Goal: Communication & Community: Share content

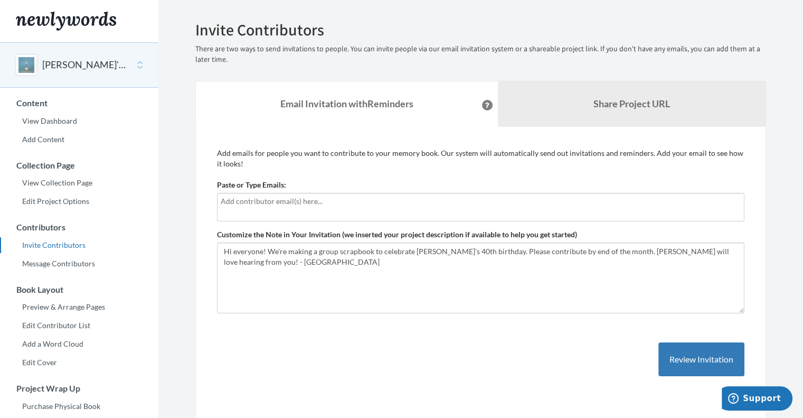
click at [286, 202] on input "text" at bounding box center [481, 201] width 520 height 12
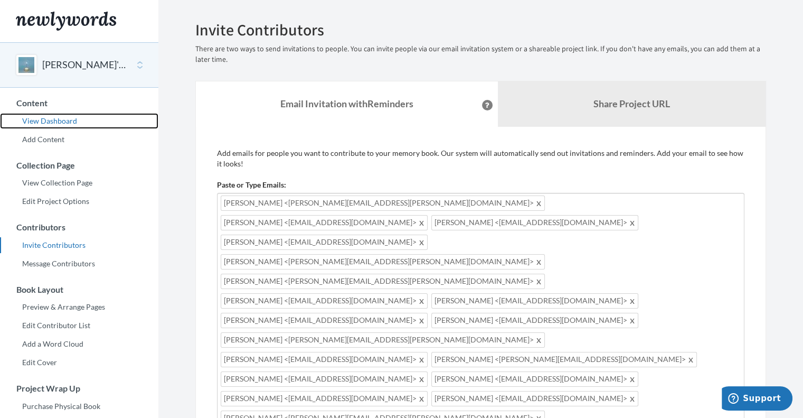
click at [53, 121] on link "View Dashboard" at bounding box center [79, 121] width 158 height 16
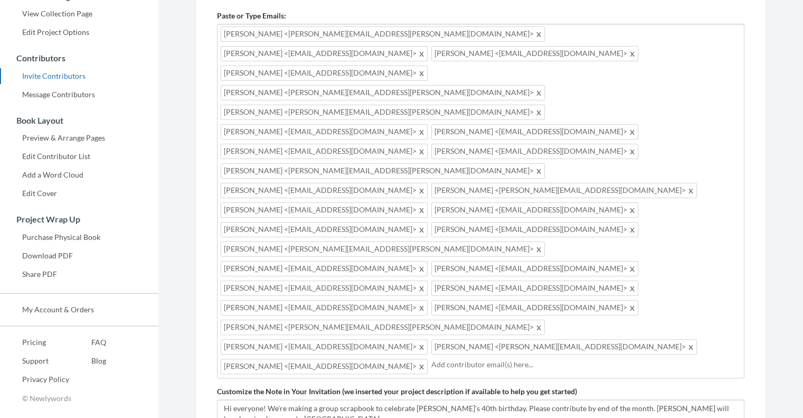
scroll to position [170, 0]
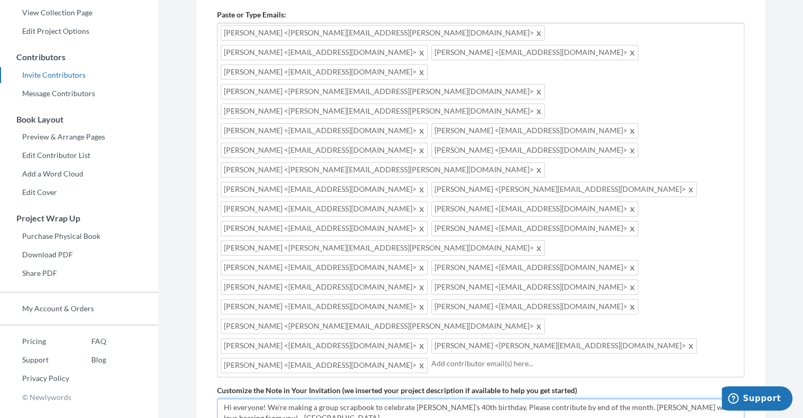
type textarea "Hi everyone! We're making a group scrapbook to celebrate [PERSON_NAME]'s 40th b…"
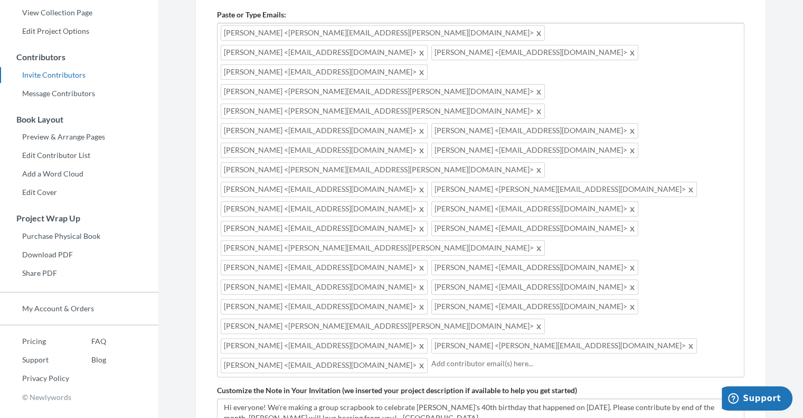
click at [432, 358] on input "text" at bounding box center [586, 364] width 309 height 12
type input "m"
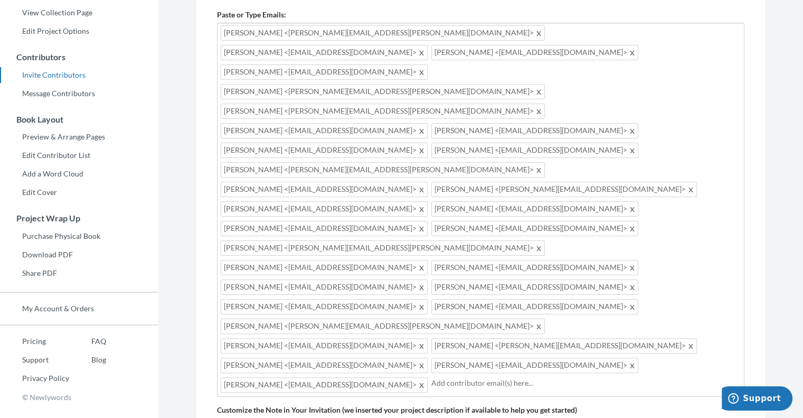
drag, startPoint x: 727, startPoint y: 207, endPoint x: 209, endPoint y: 13, distance: 552.7
click at [209, 13] on div "Add emails for people you want to contribute to your memory book. Our system wi…" at bounding box center [480, 276] width 571 height 638
click at [735, 197] on div "[PERSON_NAME] <[PERSON_NAME][EMAIL_ADDRESS][PERSON_NAME][DOMAIN_NAME]> [PERSON_…" at bounding box center [481, 210] width 528 height 374
drag, startPoint x: 733, startPoint y: 201, endPoint x: 220, endPoint y: 30, distance: 540.8
click at [220, 30] on div "[PERSON_NAME] <[PERSON_NAME][EMAIL_ADDRESS][PERSON_NAME][DOMAIN_NAME]> [PERSON_…" at bounding box center [481, 210] width 528 height 374
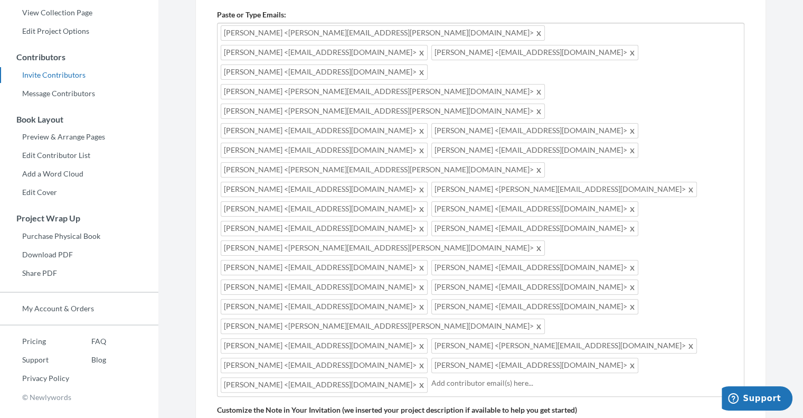
drag, startPoint x: 730, startPoint y: 205, endPoint x: 224, endPoint y: 30, distance: 535.5
click at [224, 30] on div "[PERSON_NAME] <[PERSON_NAME][EMAIL_ADDRESS][PERSON_NAME][DOMAIN_NAME]> [PERSON_…" at bounding box center [481, 210] width 528 height 374
drag, startPoint x: 737, startPoint y: 205, endPoint x: 249, endPoint y: 49, distance: 512.3
click at [249, 49] on div "[PERSON_NAME] <[PERSON_NAME][EMAIL_ADDRESS][PERSON_NAME][DOMAIN_NAME]> [PERSON_…" at bounding box center [481, 210] width 528 height 374
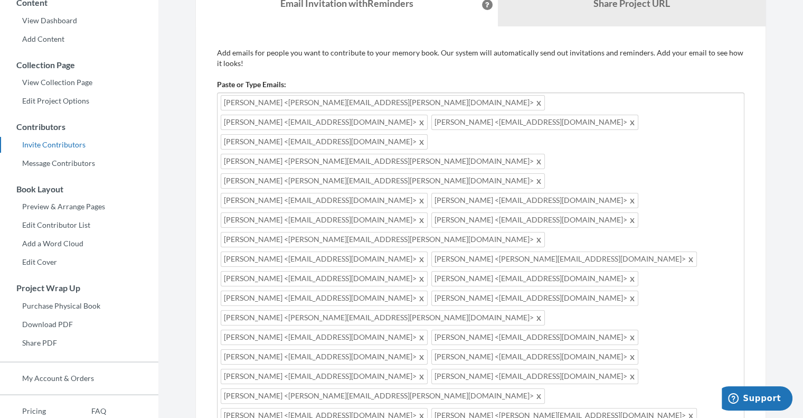
scroll to position [0, 0]
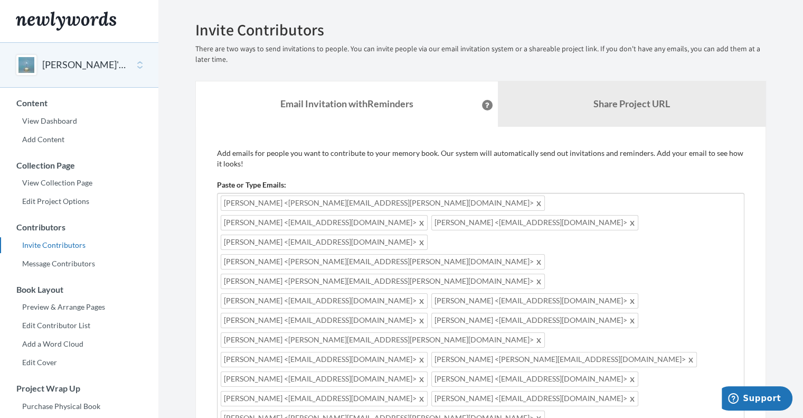
drag, startPoint x: 674, startPoint y: 168, endPoint x: 223, endPoint y: 139, distance: 452.0
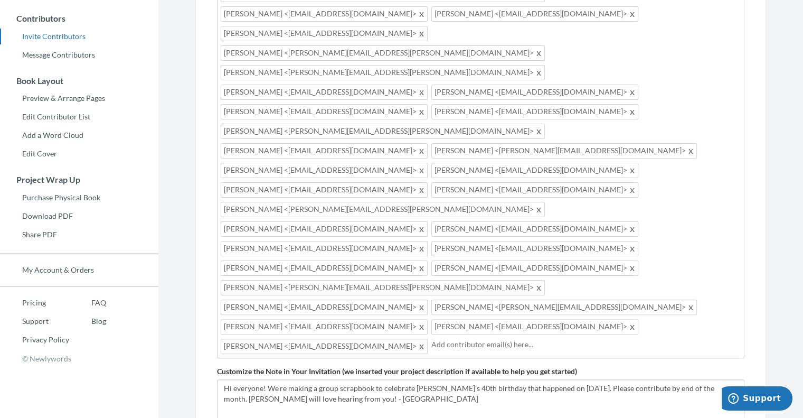
scroll to position [209, 0]
click at [723, 164] on div "[PERSON_NAME] <[PERSON_NAME][EMAIL_ADDRESS][PERSON_NAME][DOMAIN_NAME]> [PERSON_…" at bounding box center [481, 171] width 528 height 374
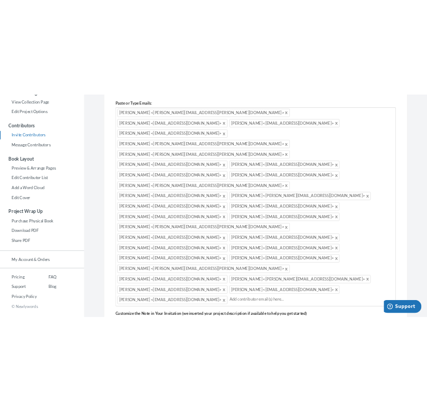
scroll to position [0, 0]
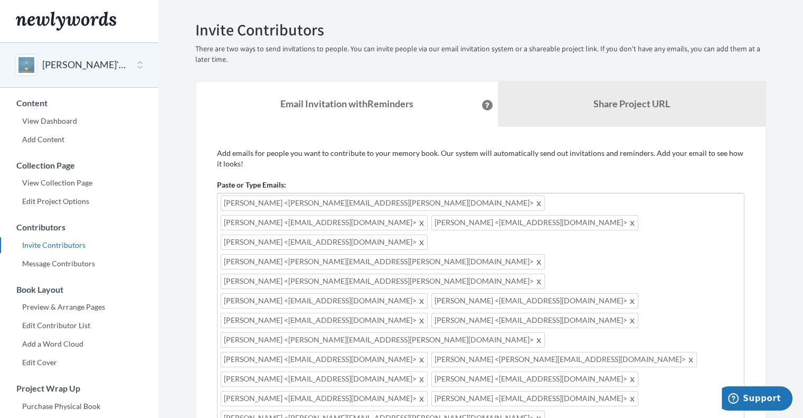
drag, startPoint x: 723, startPoint y: 164, endPoint x: 225, endPoint y: 202, distance: 499.0
click at [225, 202] on div "[PERSON_NAME] <[PERSON_NAME][EMAIL_ADDRESS][PERSON_NAME][DOMAIN_NAME]> [PERSON_…" at bounding box center [481, 380] width 528 height 374
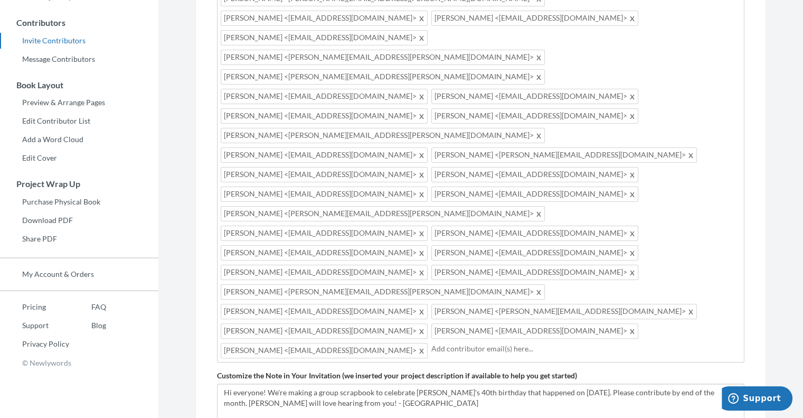
scroll to position [211, 0]
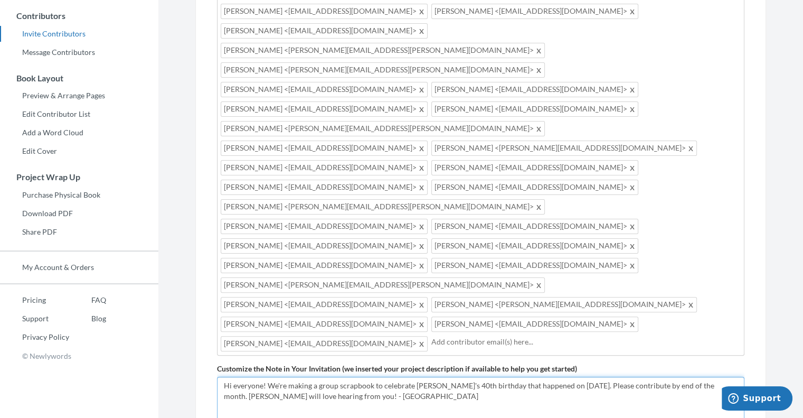
click at [737, 377] on textarea "Hi everyone! We're making a group scrapbook to celebrate [PERSON_NAME]'s 40th b…" at bounding box center [481, 412] width 528 height 71
click at [542, 377] on textarea "Hi everyone! We're making a group scrapbook to celebrate [PERSON_NAME]'s 40th b…" at bounding box center [481, 412] width 528 height 71
click at [664, 377] on textarea "Hi everyone! We're making a group scrapbook to celebrate [PERSON_NAME]'s 40th b…" at bounding box center [481, 412] width 528 height 71
click at [443, 377] on textarea "Hi everyone! We're making a group scrapbook to celebrate [PERSON_NAME]'s 40th b…" at bounding box center [481, 412] width 528 height 71
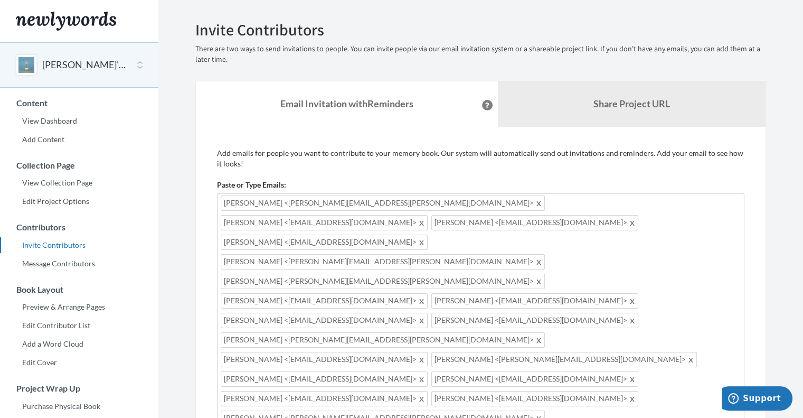
scroll to position [97, 0]
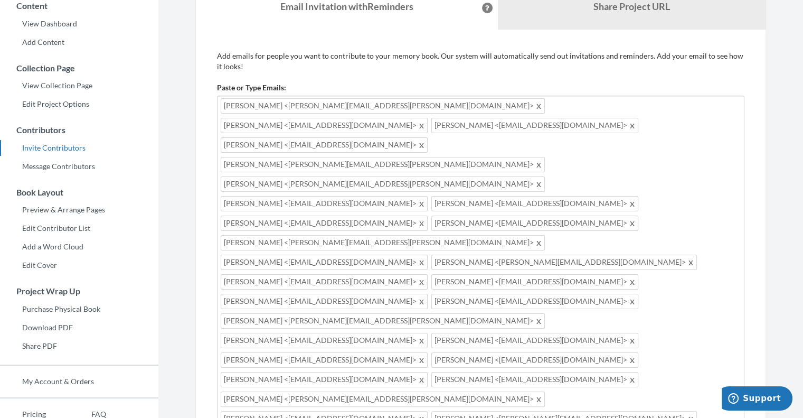
type textarea "Hi everyone! We're making a group scrapbook to celebrate [PERSON_NAME]'s 40th b…"
drag, startPoint x: 321, startPoint y: 297, endPoint x: 210, endPoint y: 292, distance: 111.6
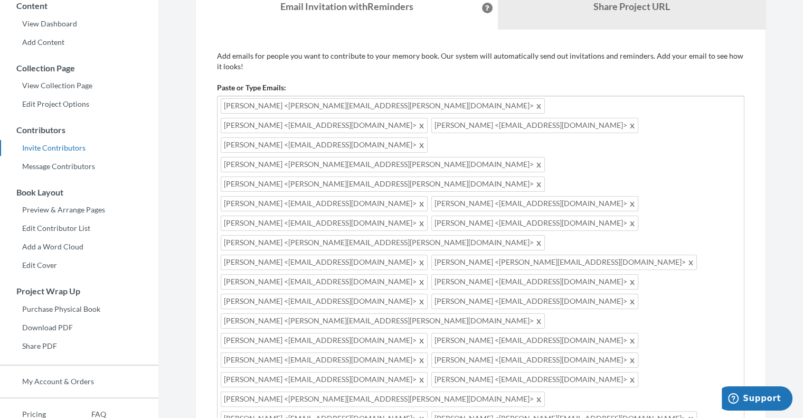
click at [210, 292] on div "Add emails for people you want to contribute to your memory book. Our system wi…" at bounding box center [480, 349] width 571 height 638
type input "[EMAIL_ADDRESS][DOMAIN_NAME]"
drag, startPoint x: 600, startPoint y: 334, endPoint x: 792, endPoint y: 318, distance: 192.4
click at [792, 318] on section "Emails have been sent! Invite Contributors There are two ways to send invitatio…" at bounding box center [480, 301] width 645 height 796
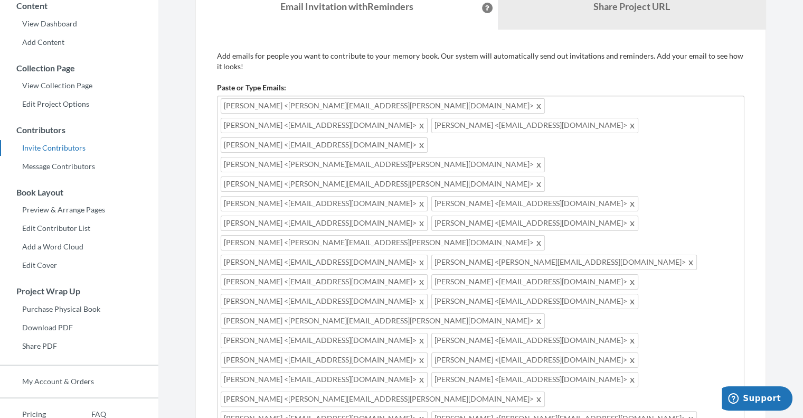
paste textarea "with photos, notes, and memories by the end of the month"
type textarea "Hi everyone! We're making a group scrapbook to celebrate [PERSON_NAME]'s 40th b…"
